Goal: Transaction & Acquisition: Purchase product/service

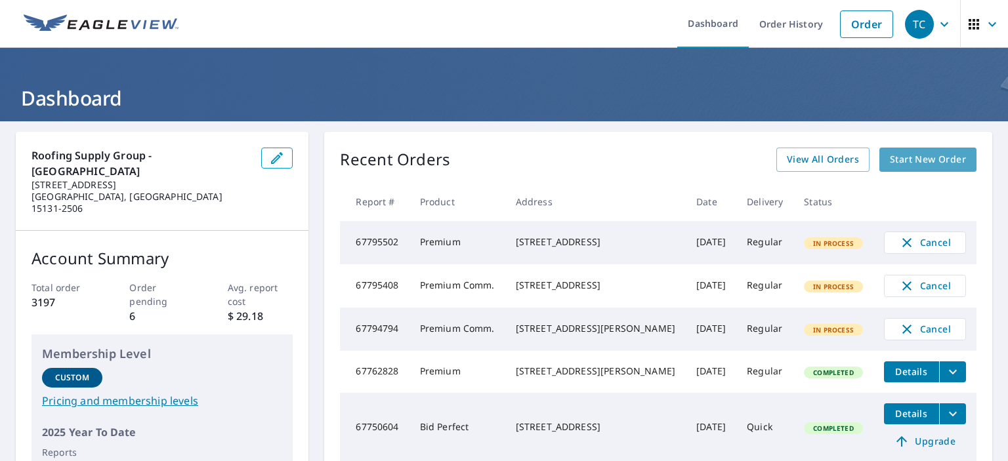
click at [903, 165] on span "Start New Order" at bounding box center [928, 160] width 76 height 16
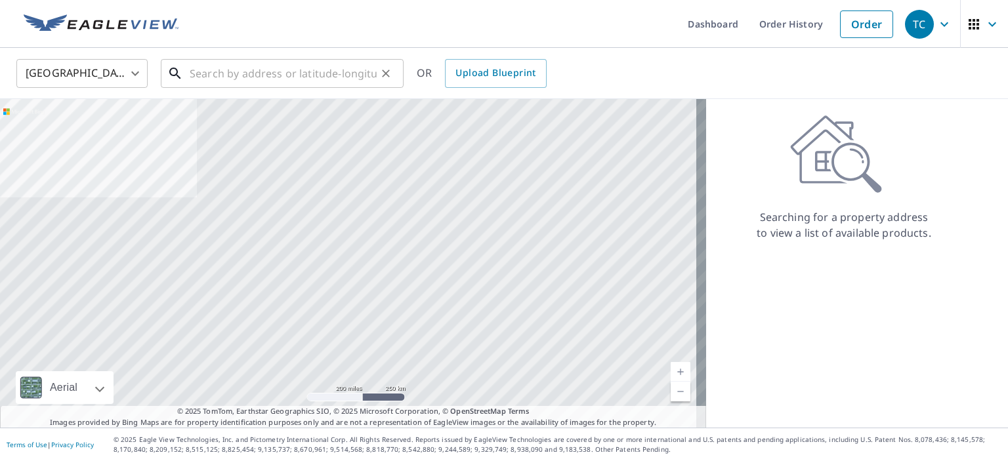
click at [235, 68] on input "text" at bounding box center [283, 73] width 187 height 37
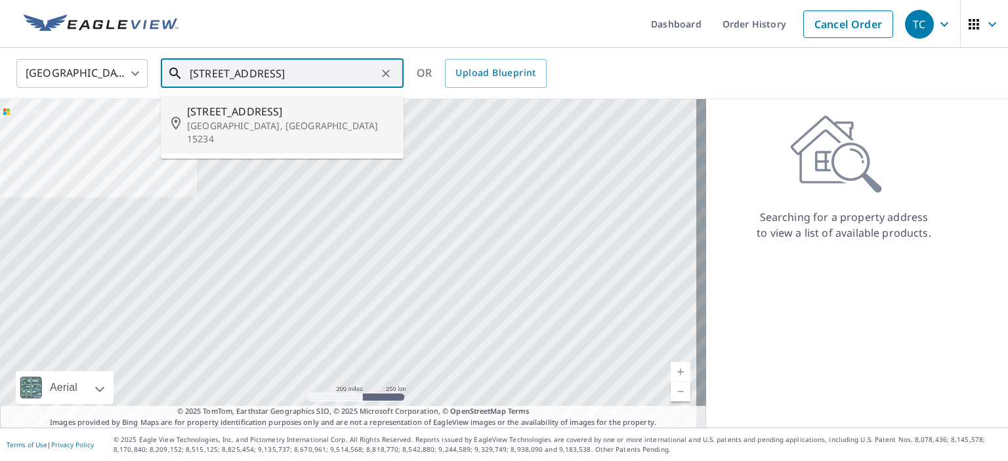
click at [236, 113] on span "[STREET_ADDRESS]" at bounding box center [290, 112] width 206 height 16
type input "[STREET_ADDRESS]"
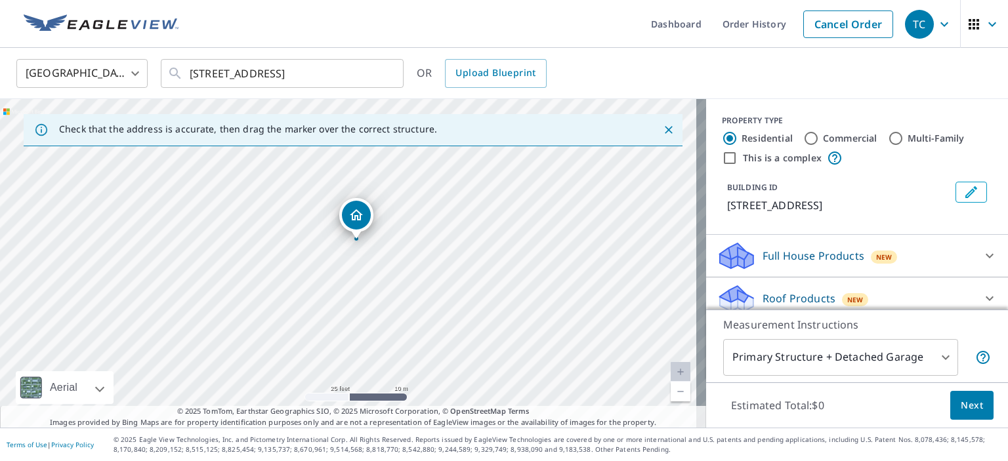
drag, startPoint x: 388, startPoint y: 254, endPoint x: 399, endPoint y: 251, distance: 11.6
click at [399, 251] on div "[STREET_ADDRESS]" at bounding box center [353, 263] width 706 height 329
drag, startPoint x: 353, startPoint y: 225, endPoint x: 368, endPoint y: 230, distance: 16.0
click at [982, 296] on icon at bounding box center [990, 299] width 16 height 16
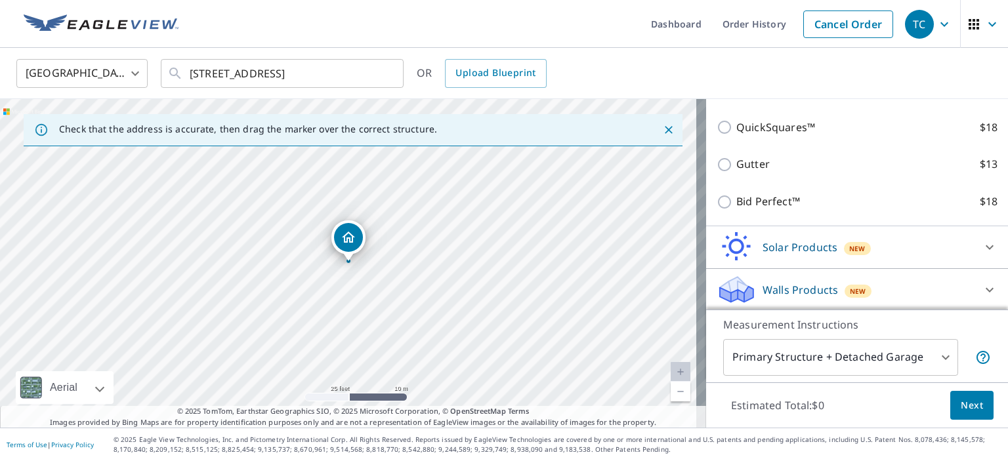
scroll to position [112, 0]
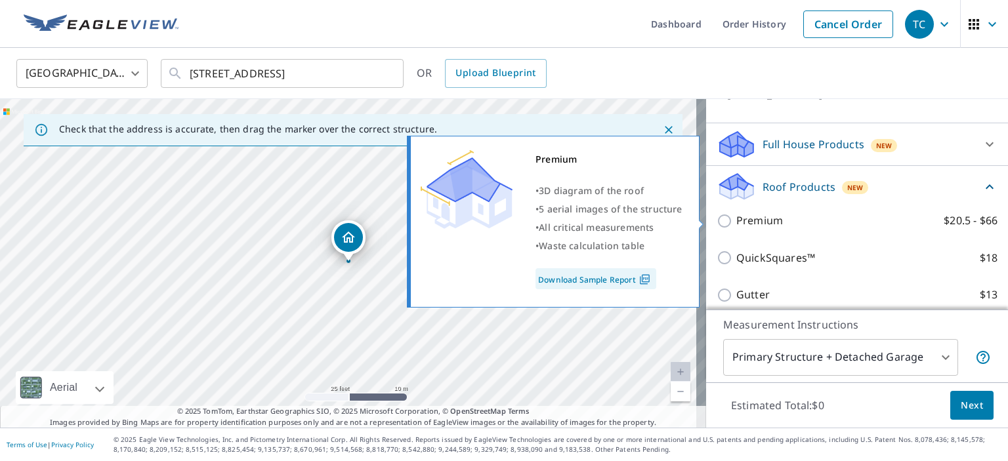
click at [753, 220] on p "Premium" at bounding box center [759, 221] width 47 height 16
click at [736, 220] on input "Premium $20.5 - $66" at bounding box center [727, 221] width 20 height 16
checkbox input "true"
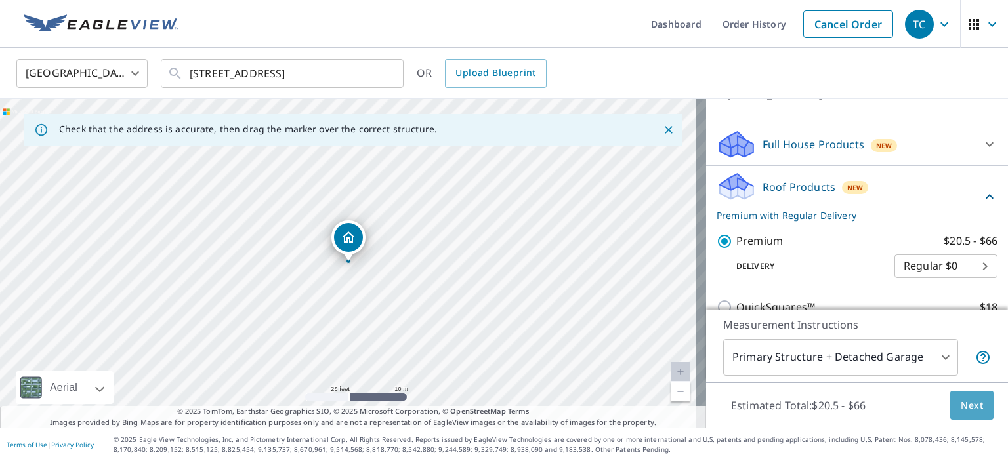
click at [964, 409] on span "Next" at bounding box center [972, 406] width 22 height 16
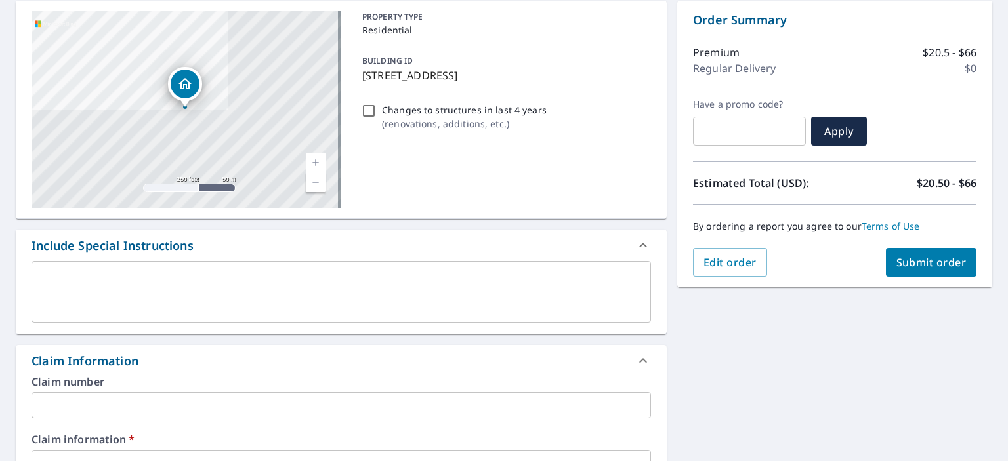
scroll to position [197, 0]
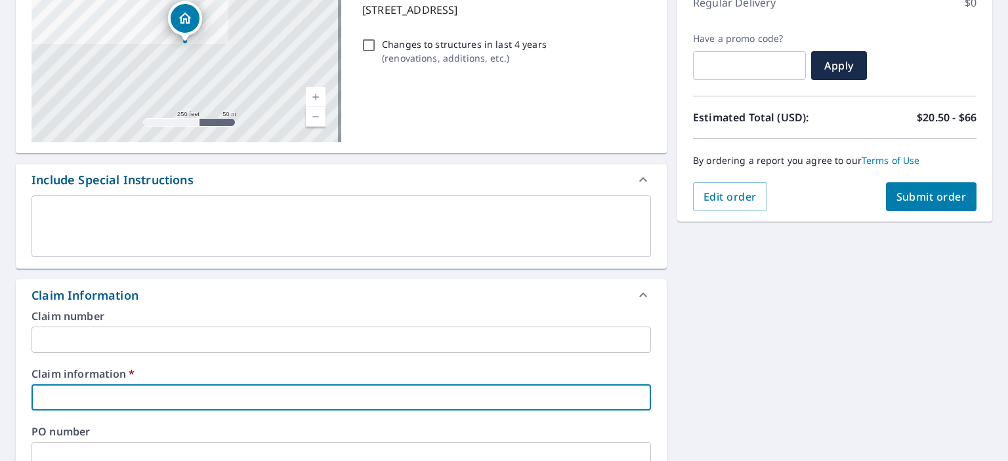
click at [211, 396] on input "text" at bounding box center [340, 398] width 619 height 26
type input "210554 EZ Home Exteriors"
checkbox input "true"
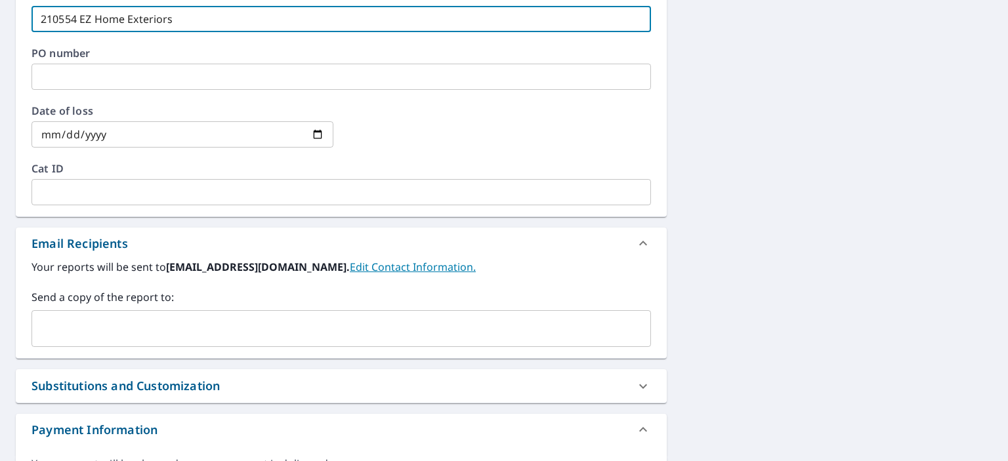
scroll to position [591, 0]
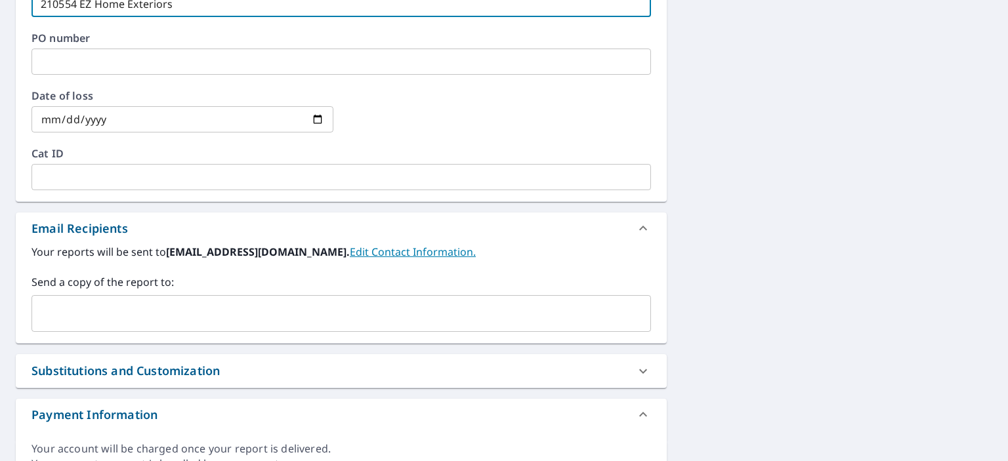
click at [241, 306] on input "text" at bounding box center [331, 313] width 588 height 25
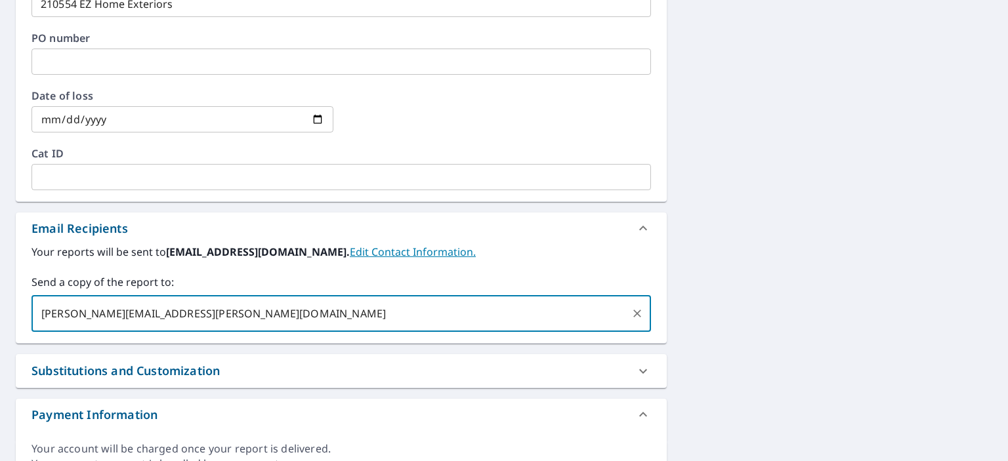
type input "[PERSON_NAME][EMAIL_ADDRESS][PERSON_NAME][DOMAIN_NAME]"
checkbox input "true"
type input "a"
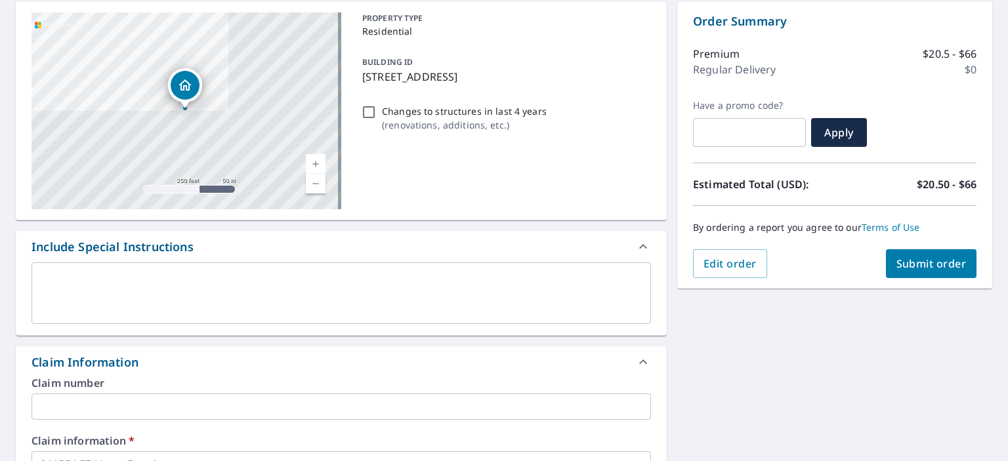
scroll to position [0, 0]
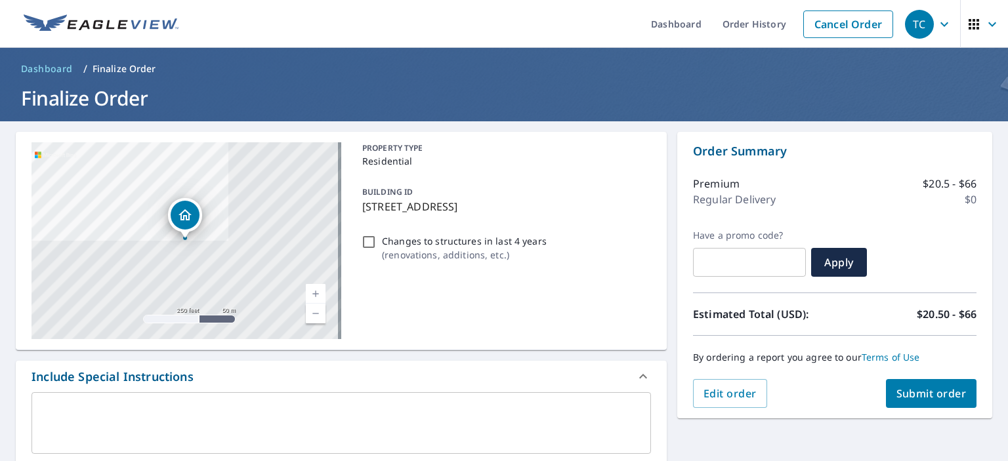
click at [920, 385] on button "Submit order" at bounding box center [931, 393] width 91 height 29
checkbox input "true"
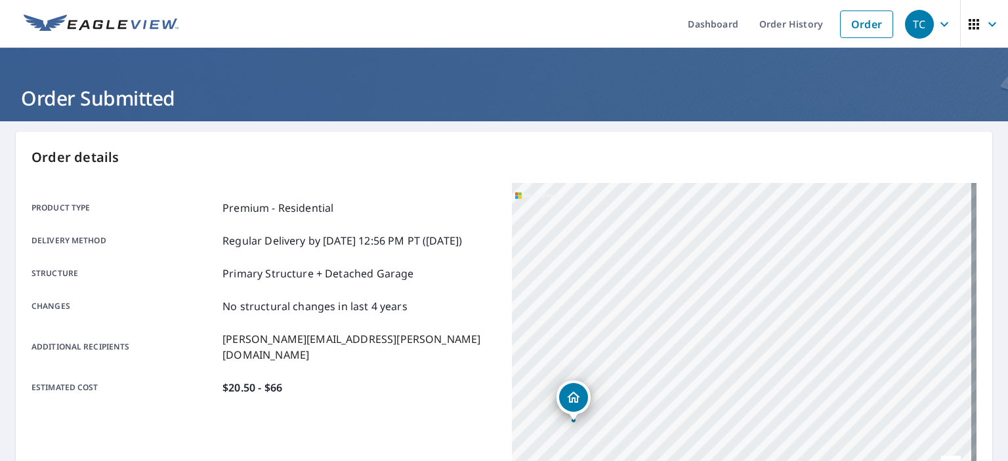
click at [936, 31] on icon "button" at bounding box center [944, 24] width 16 height 16
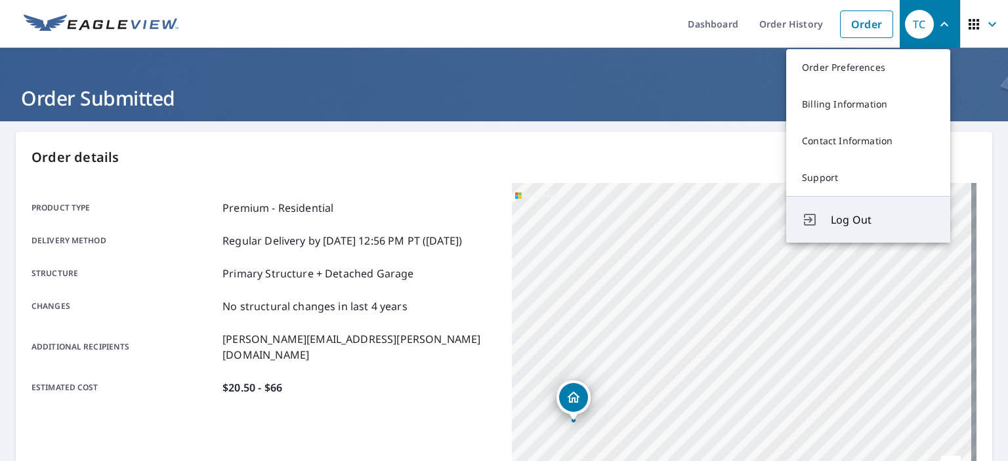
click at [869, 215] on span "Log Out" at bounding box center [883, 220] width 104 height 16
